Goal: Information Seeking & Learning: Find specific fact

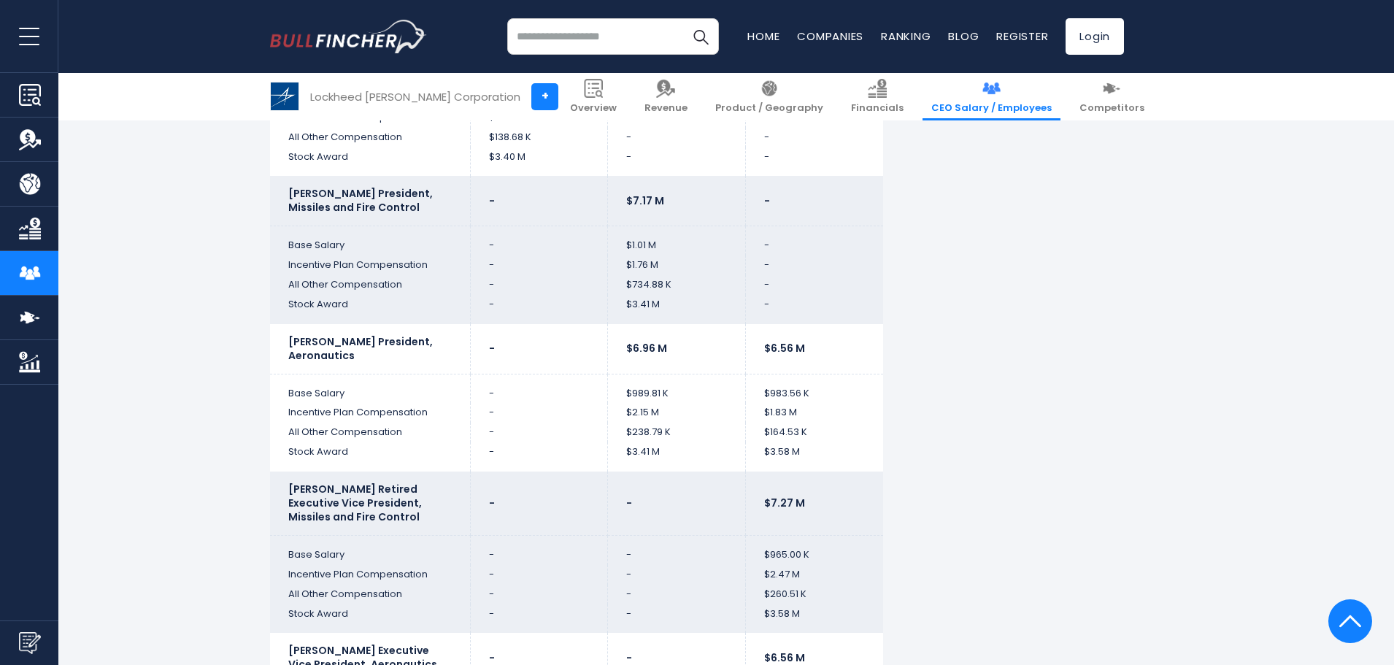
scroll to position [3576, 0]
drag, startPoint x: 290, startPoint y: 366, endPoint x: 361, endPoint y: 368, distance: 71.5
click at [361, 374] on td "Base Salary" at bounding box center [370, 388] width 200 height 29
drag, startPoint x: 643, startPoint y: 361, endPoint x: 613, endPoint y: 358, distance: 30.1
click at [614, 374] on td "$989.81 K" at bounding box center [677, 388] width 138 height 29
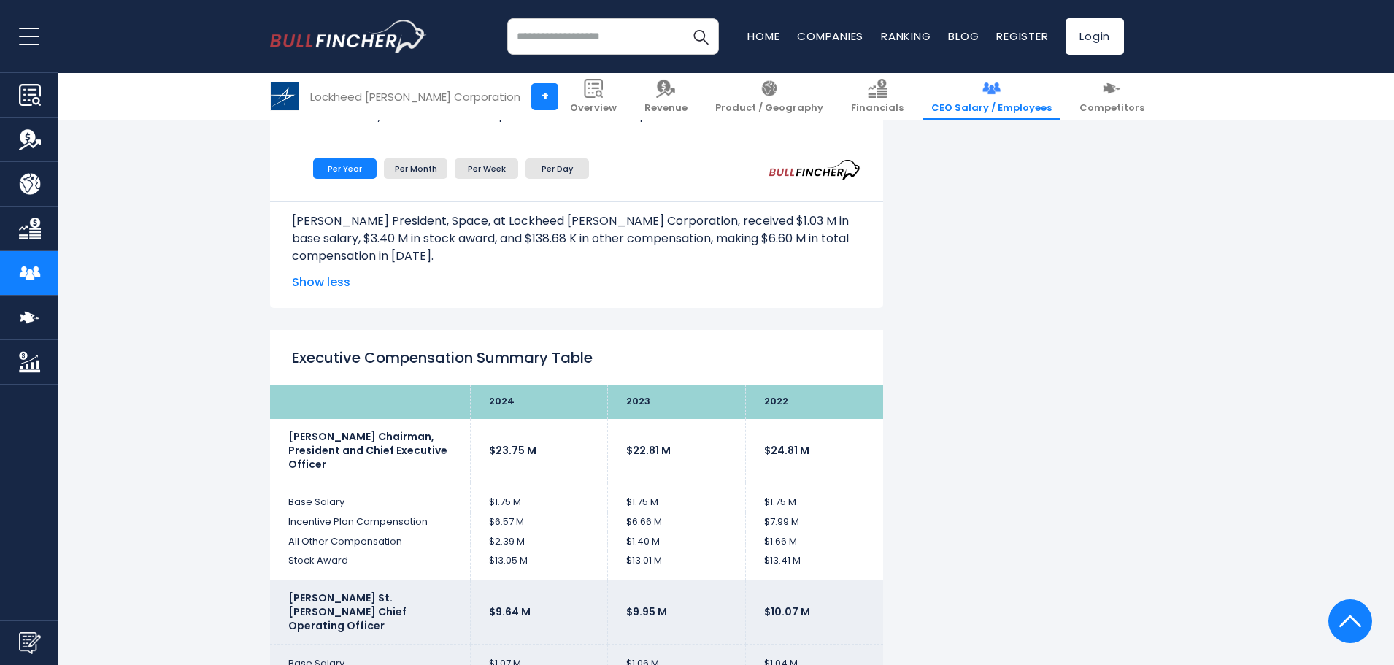
scroll to position [2627, 0]
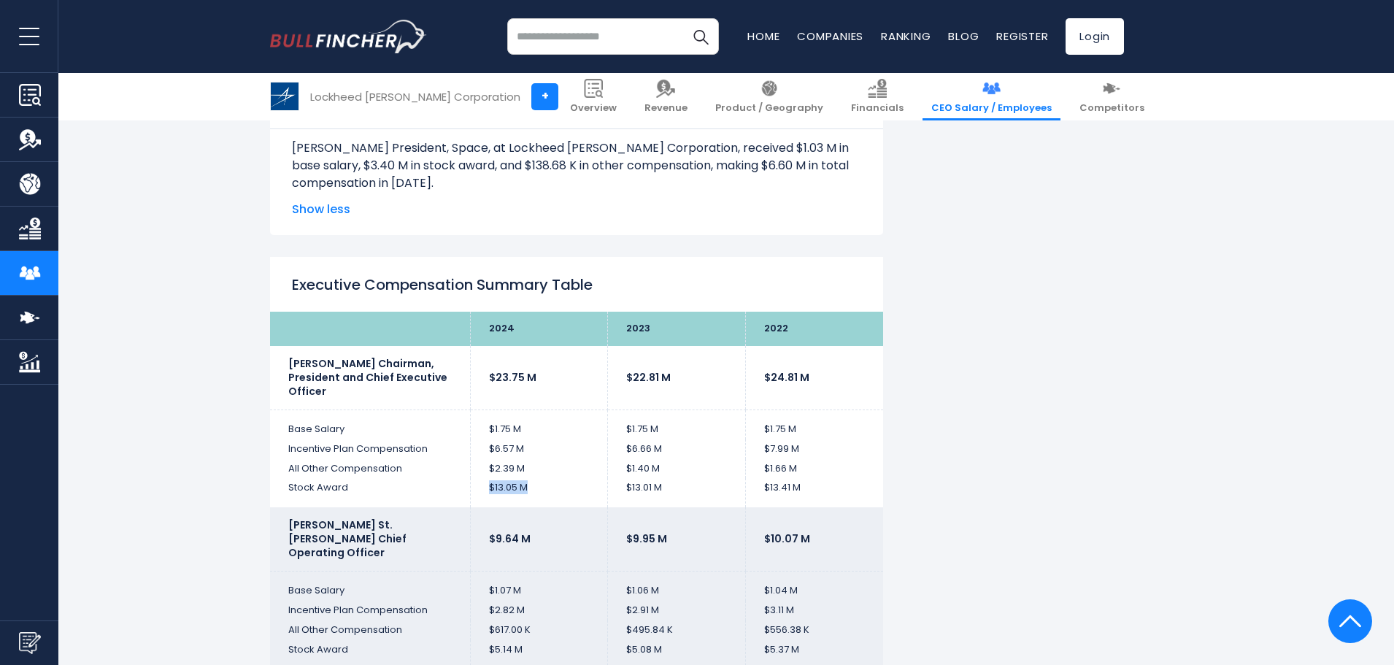
drag, startPoint x: 504, startPoint y: 485, endPoint x: 482, endPoint y: 484, distance: 21.9
click at [482, 484] on td "$13.05 M" at bounding box center [539, 492] width 138 height 29
click at [1129, 460] on div "Lockheed [PERSON_NAME] Corporation's CEO Salary Lockheed [PERSON_NAME] Corporat…" at bounding box center [697, 49] width 876 height 4700
drag, startPoint x: 542, startPoint y: 430, endPoint x: 483, endPoint y: 431, distance: 59.1
click at [483, 431] on td "$1.75 M" at bounding box center [539, 423] width 138 height 29
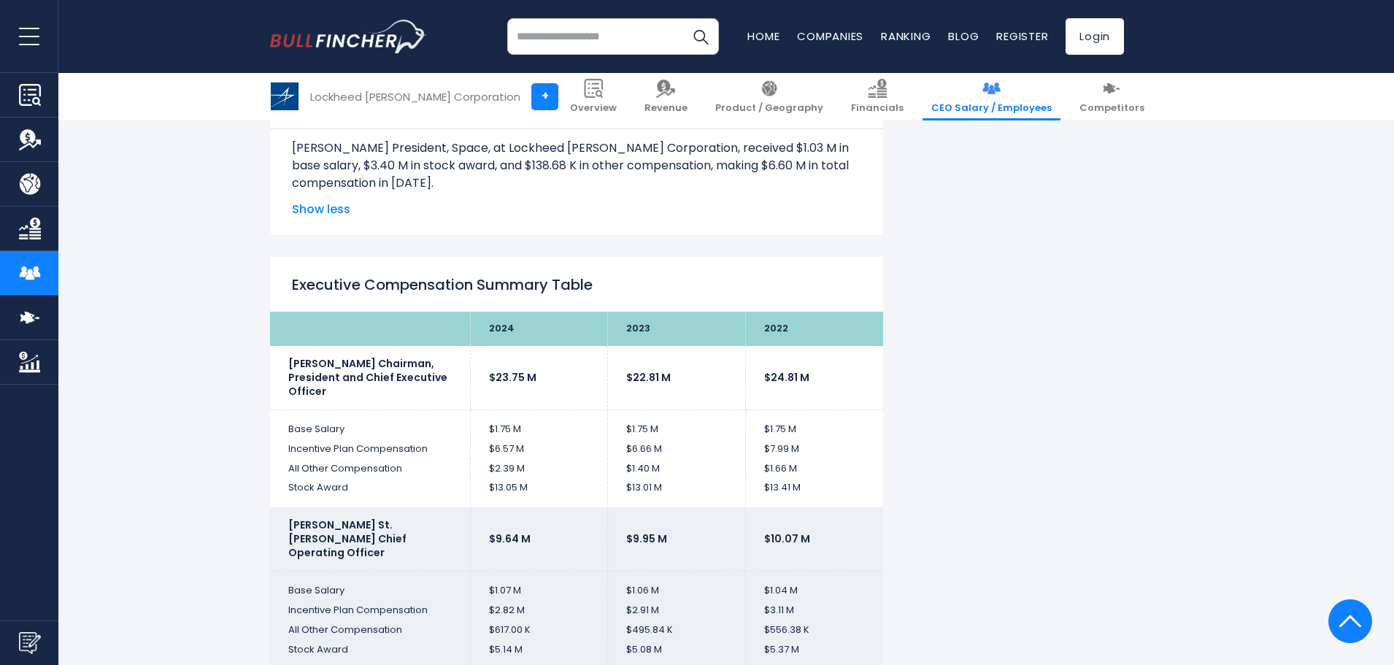
click at [950, 404] on div "Lockheed [PERSON_NAME] Corporation's CEO Salary Lockheed [PERSON_NAME] Corporat…" at bounding box center [697, 49] width 854 height 4700
